Goal: Task Accomplishment & Management: Use online tool/utility

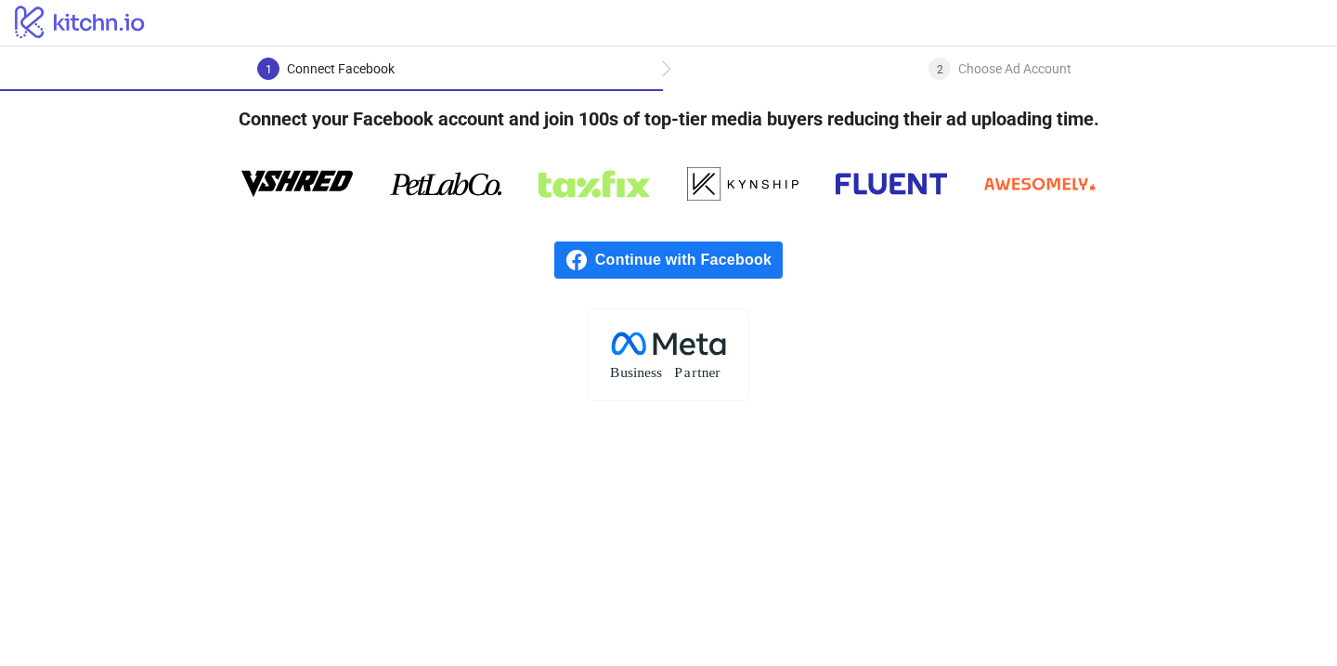
click at [487, 196] on icon at bounding box center [445, 184] width 111 height 56
click at [590, 182] on icon at bounding box center [594, 183] width 111 height 27
click at [721, 183] on icon at bounding box center [742, 184] width 111 height 56
click at [679, 270] on span "Continue with Facebook" at bounding box center [689, 259] width 188 height 37
click at [682, 266] on span "Continue with Facebook" at bounding box center [689, 259] width 188 height 37
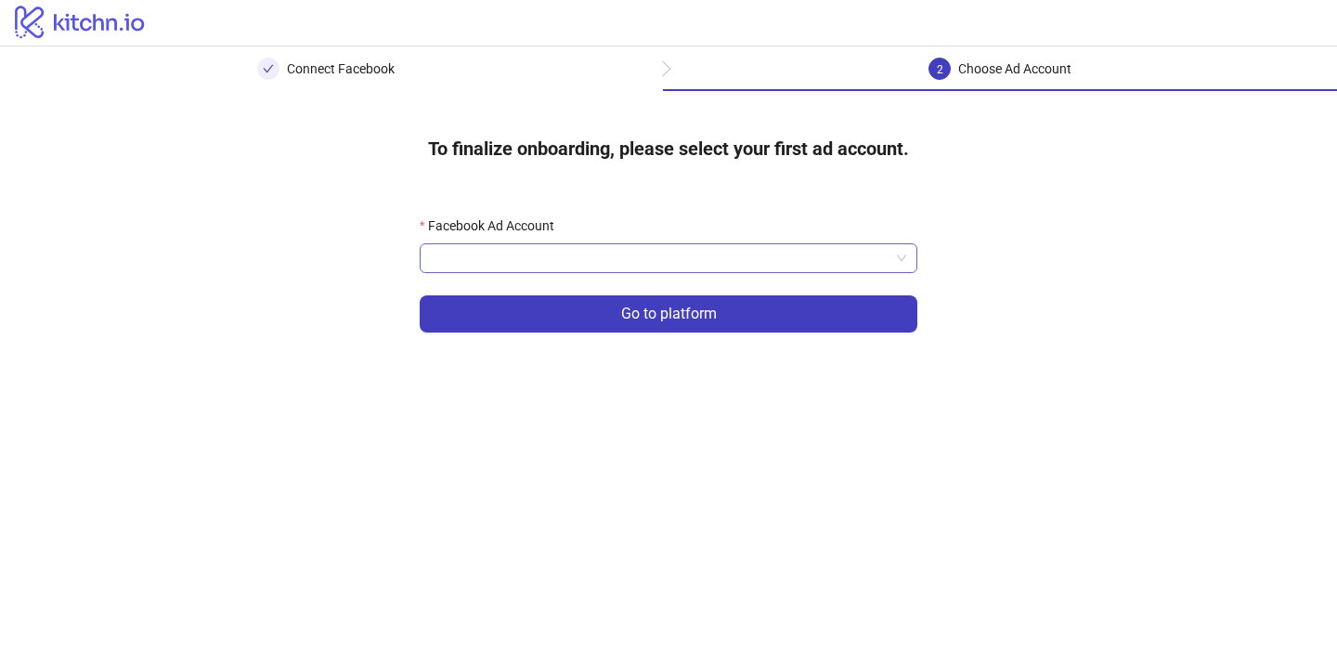
click at [765, 258] on input "Facebook Ad Account" at bounding box center [660, 258] width 459 height 28
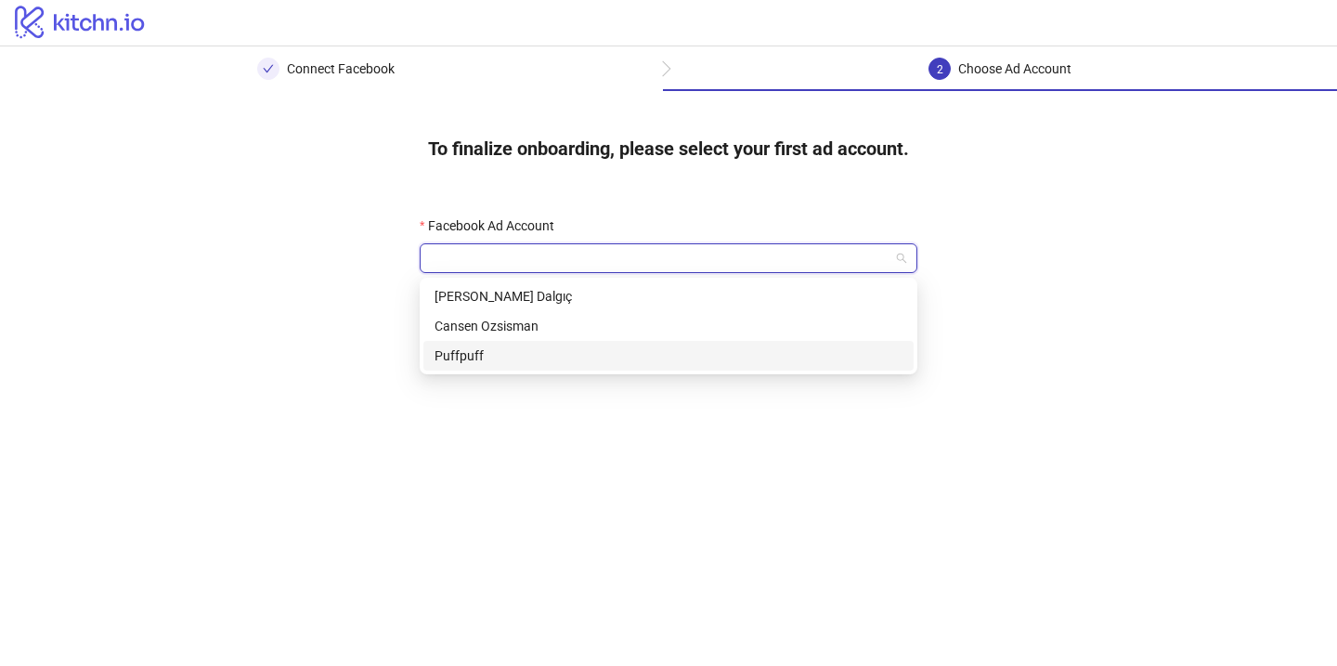
click at [703, 346] on div "Puffpuff" at bounding box center [669, 355] width 468 height 20
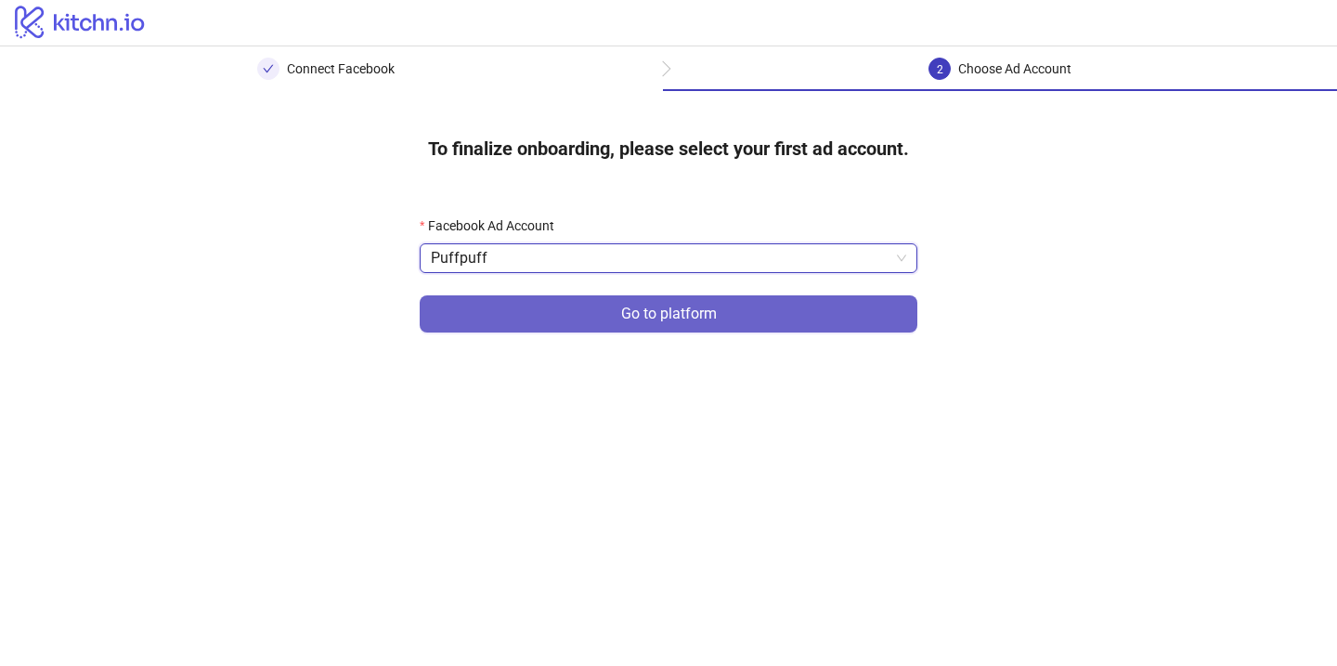
click at [715, 310] on span "Go to platform" at bounding box center [669, 313] width 96 height 17
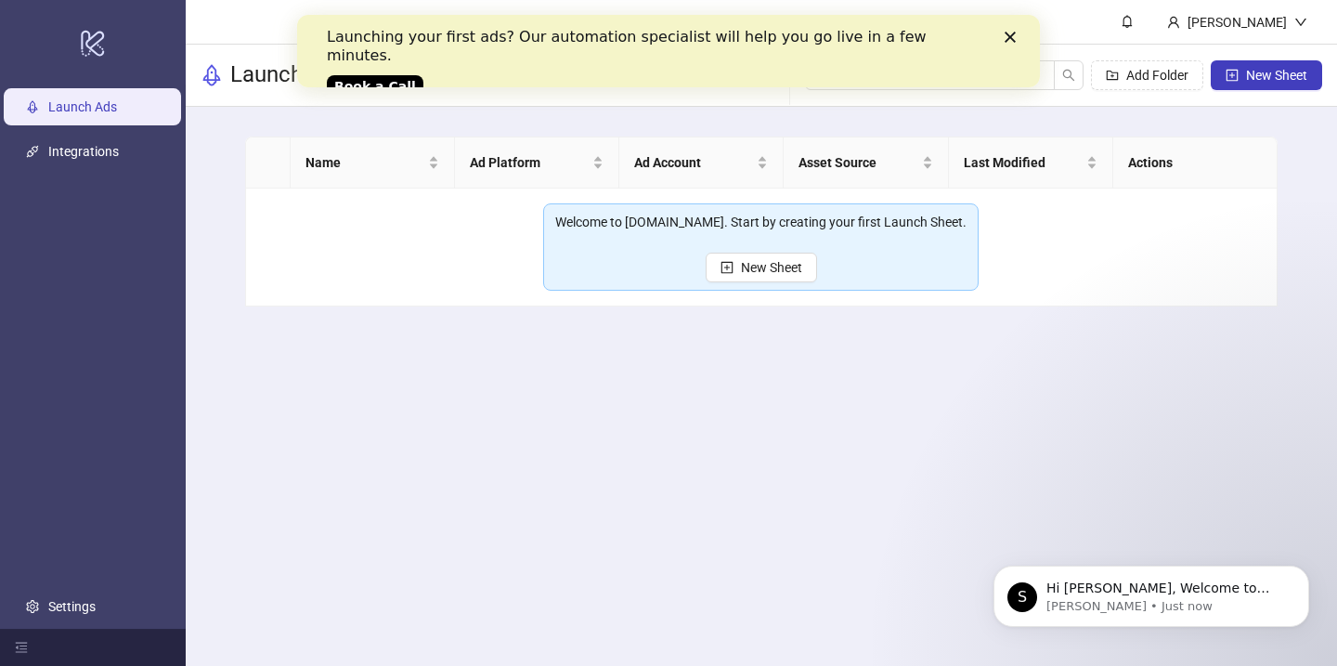
click at [1010, 34] on icon "Close" at bounding box center [1010, 37] width 11 height 11
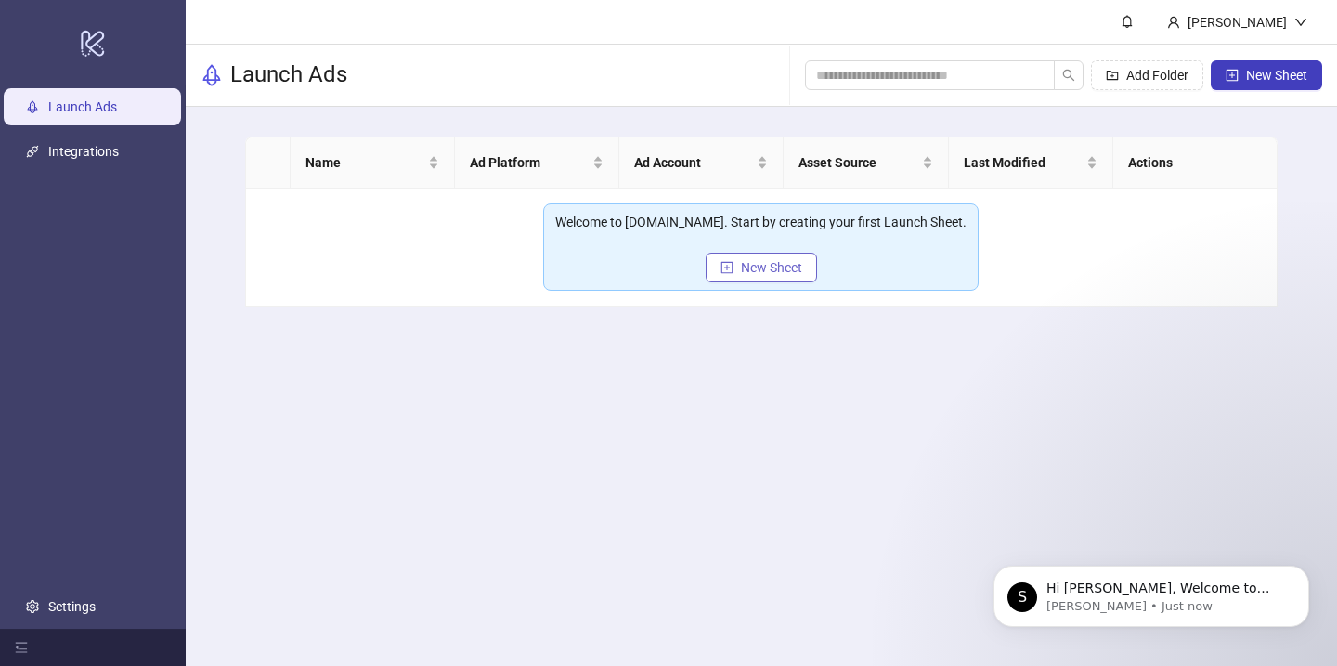
click at [780, 260] on span "New Sheet" at bounding box center [771, 267] width 61 height 15
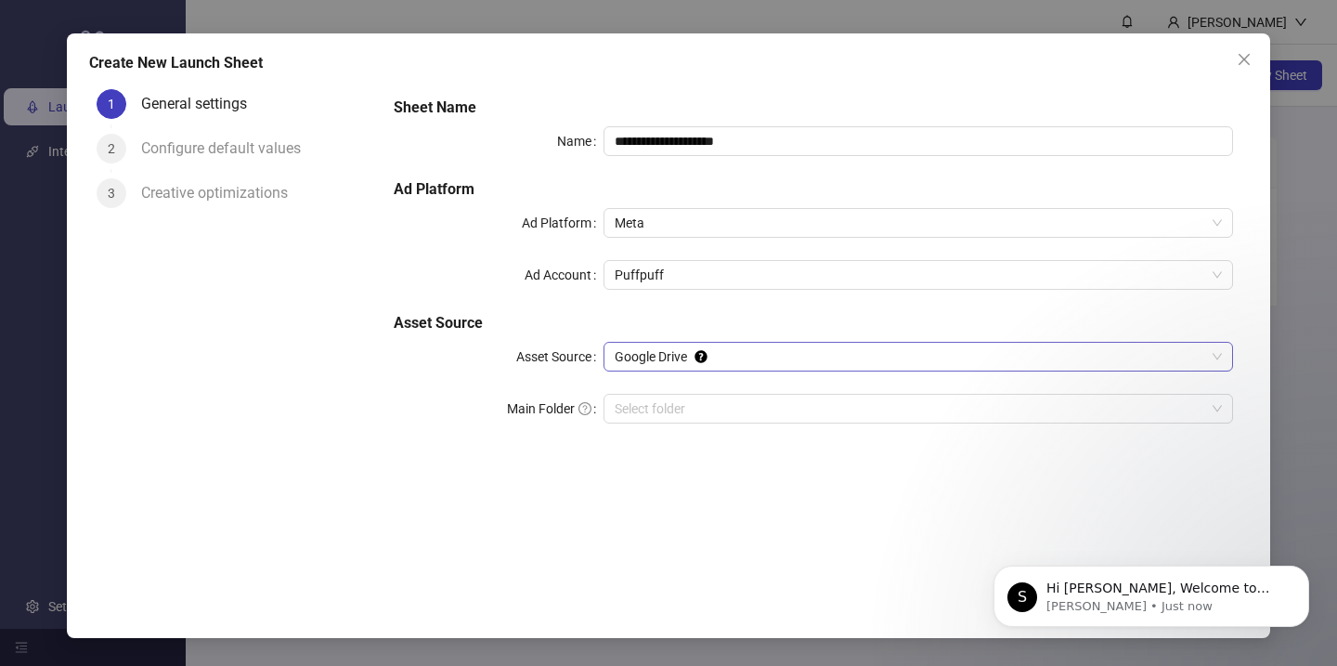
click at [746, 363] on span "Google Drive" at bounding box center [918, 357] width 607 height 28
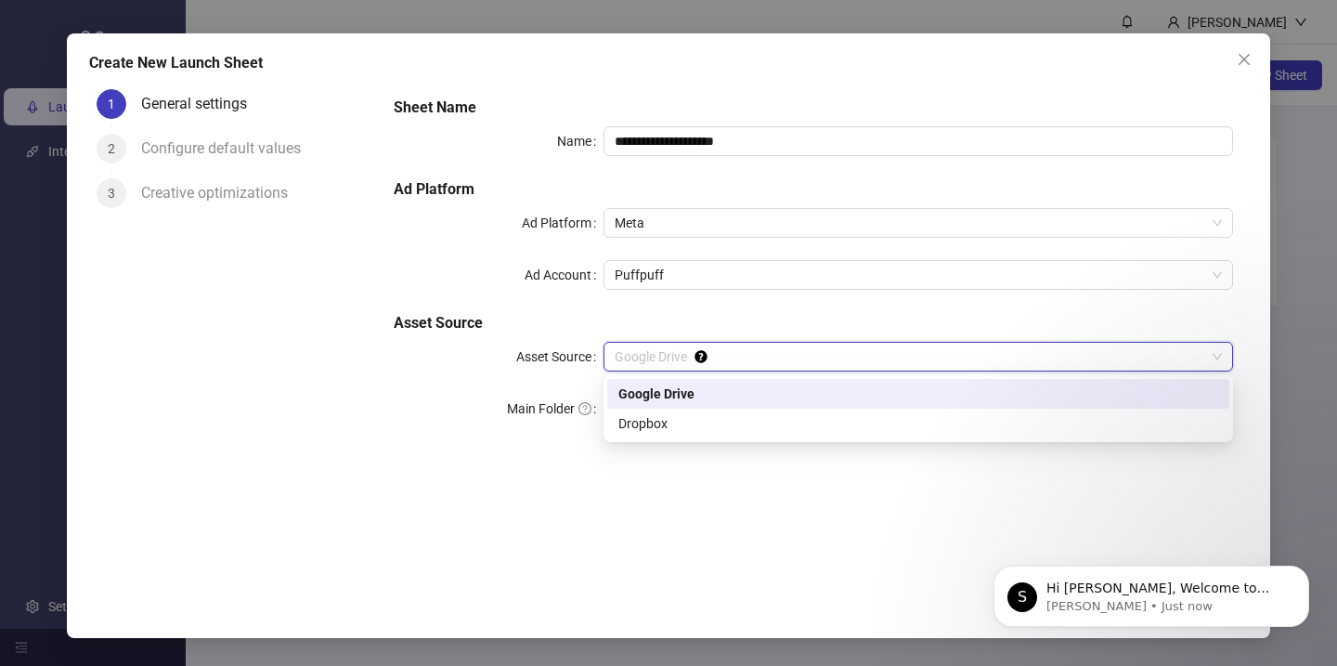
click at [746, 363] on span "Google Drive" at bounding box center [918, 357] width 607 height 28
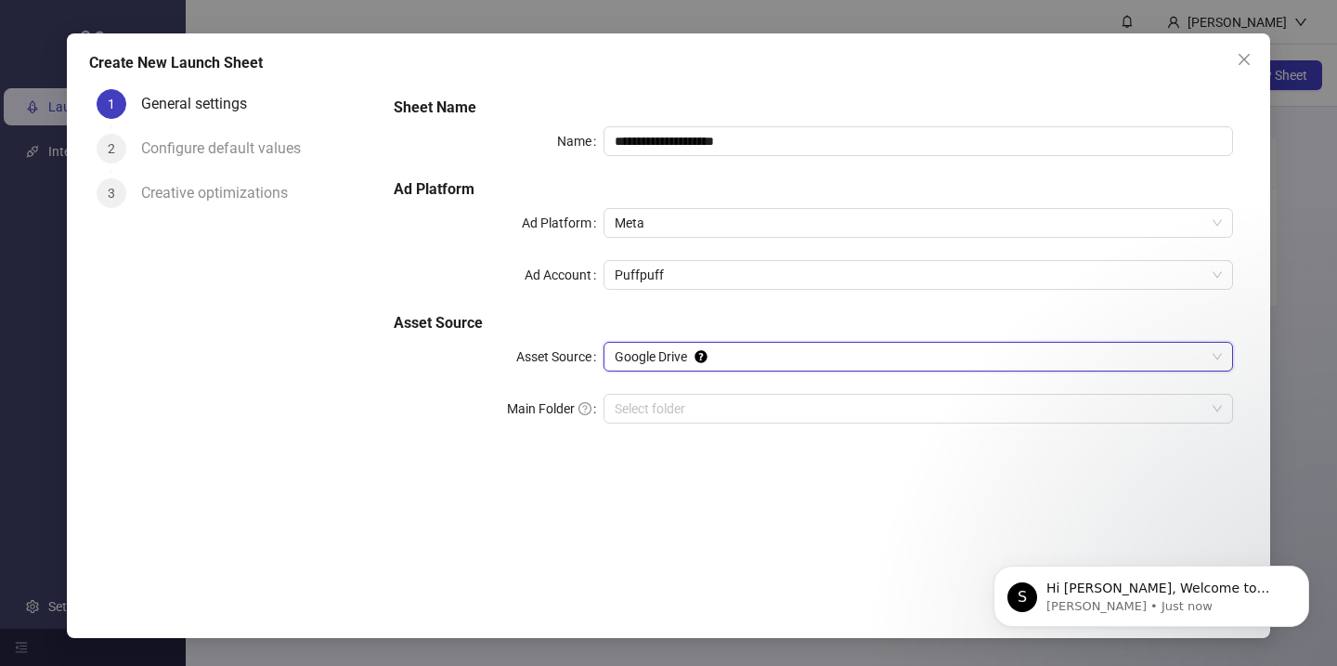
click at [1239, 56] on icon "close" at bounding box center [1244, 59] width 15 height 15
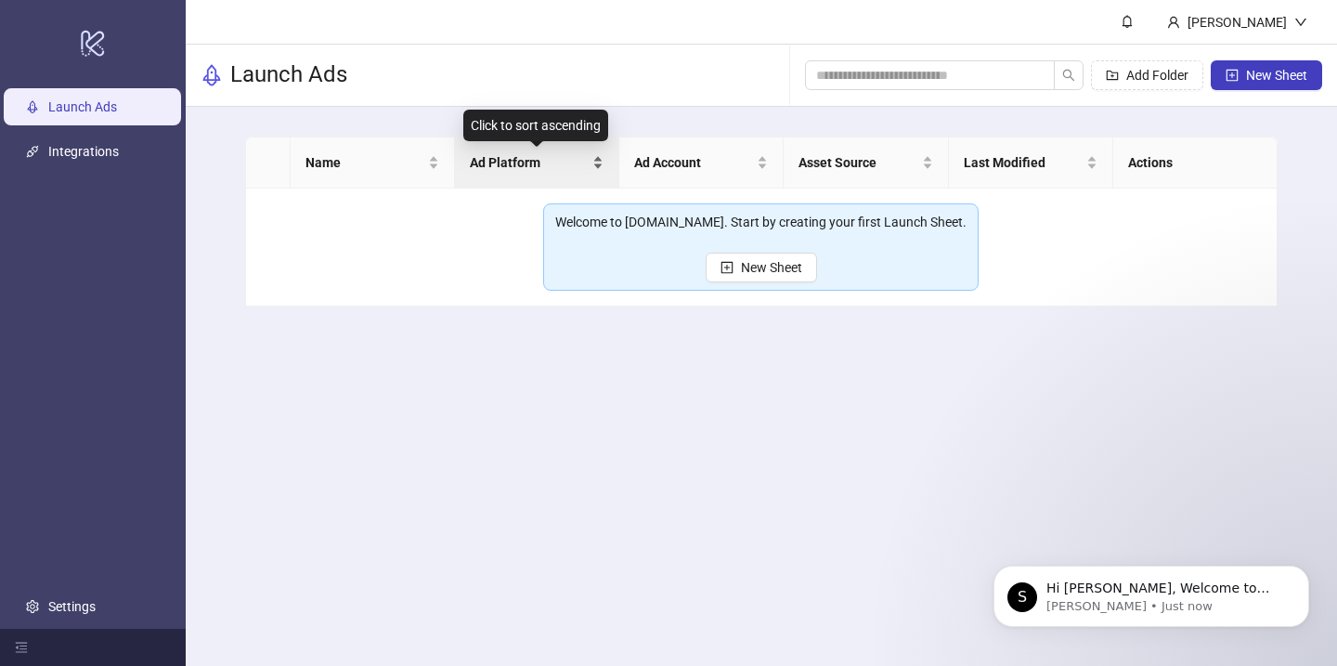
click at [502, 173] on div "Ad Platform" at bounding box center [537, 162] width 134 height 20
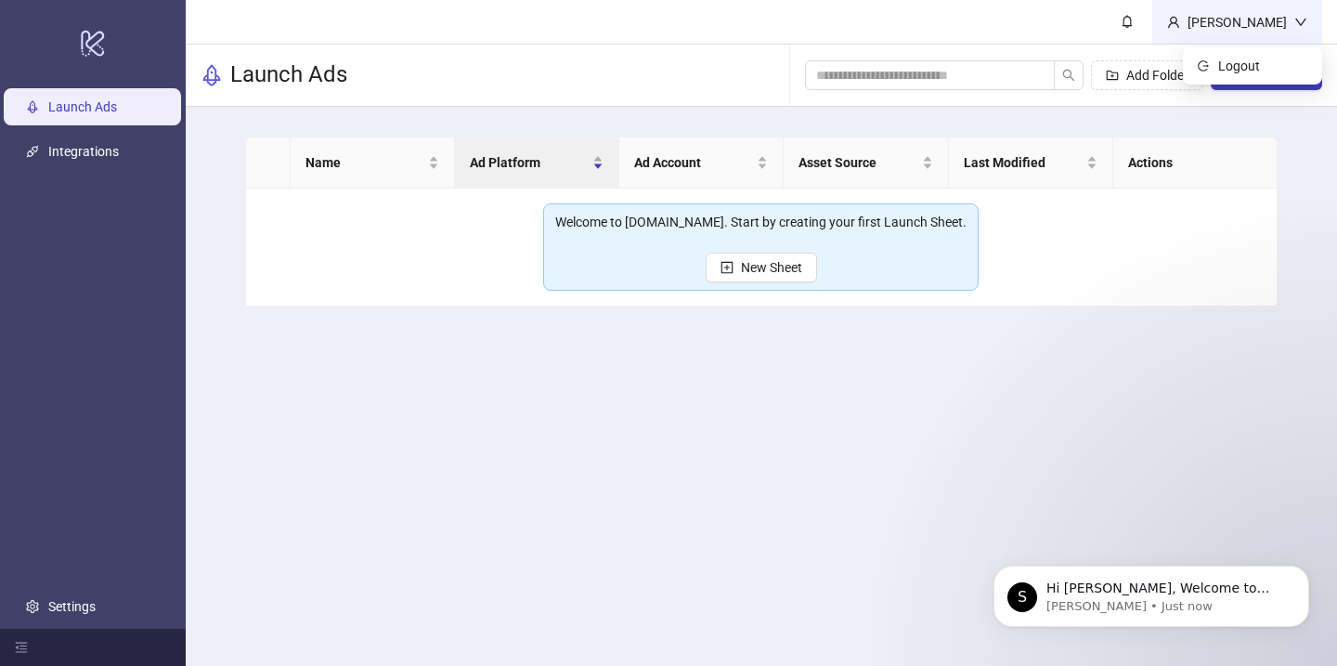
click at [1285, 21] on div "[PERSON_NAME]" at bounding box center [1237, 22] width 114 height 20
click at [1305, 196] on div "Name Ad Platform Ad Account Asset Source Last Modified Actions Welcome to [DOMA…" at bounding box center [761, 221] width 1151 height 229
click at [16, 645] on icon "menu-fold" at bounding box center [21, 647] width 13 height 13
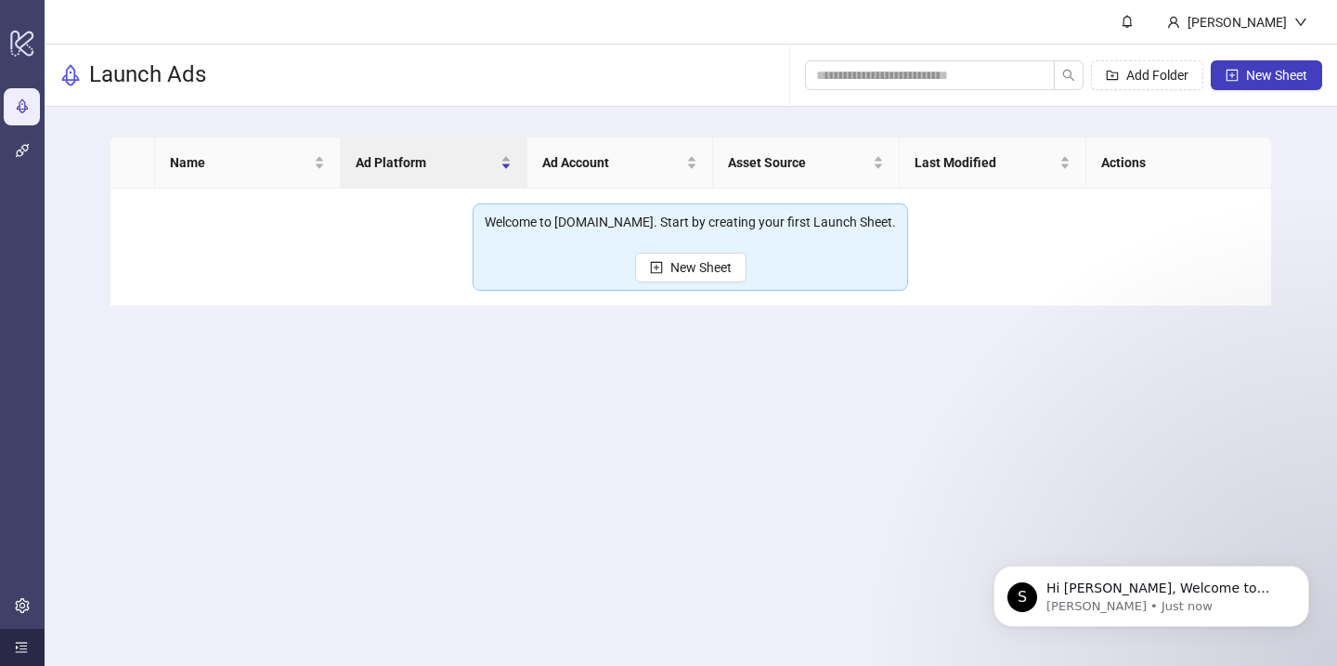
click at [473, 563] on main "[PERSON_NAME] Launch Ads Add Folder New Sheet Name Ad Platform Ad Account Asset…" at bounding box center [691, 333] width 1292 height 666
click at [39, 150] on link "Integrations" at bounding box center [74, 152] width 71 height 15
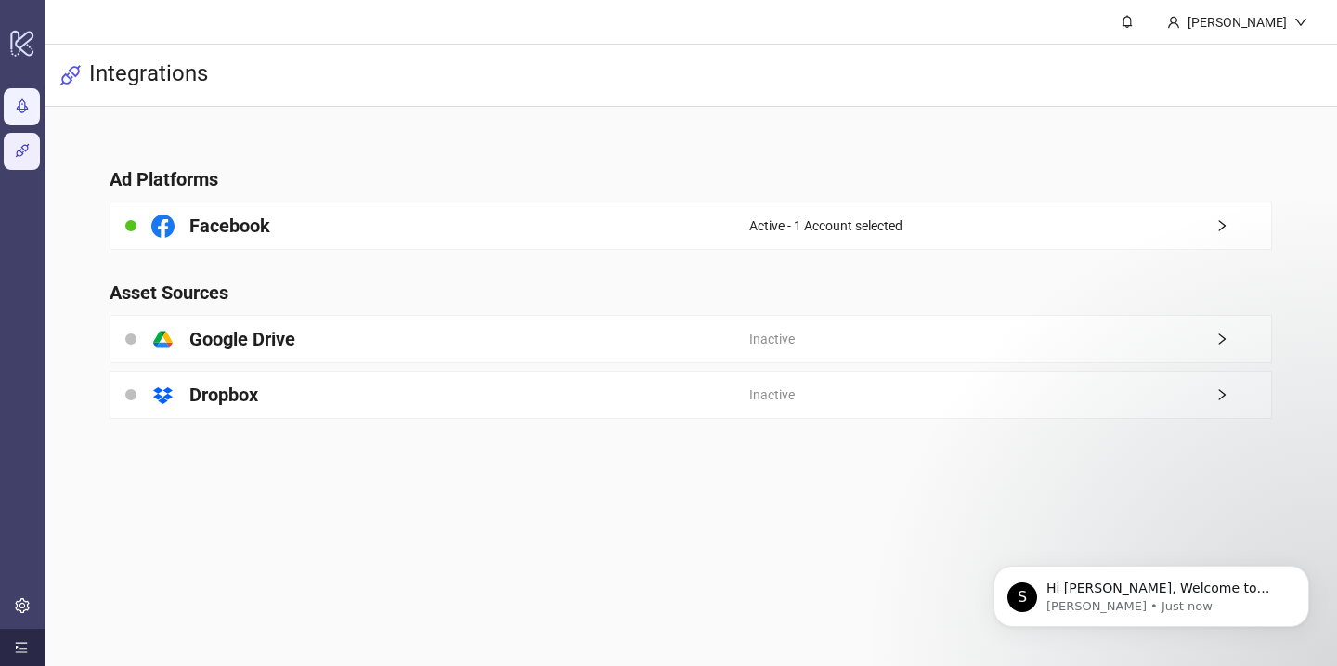
click at [39, 114] on link "Launch Ads" at bounding box center [73, 107] width 69 height 15
